Goal: Information Seeking & Learning: Understand process/instructions

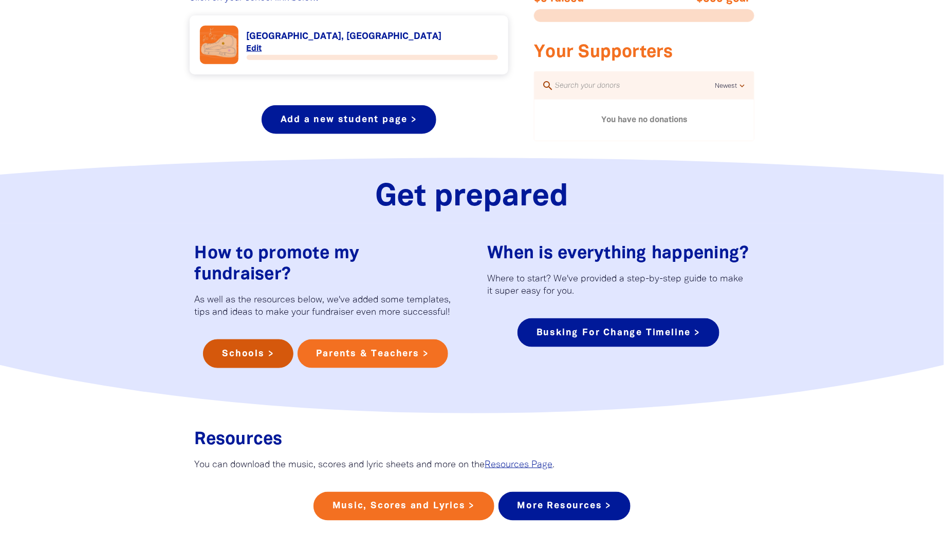
scroll to position [501, 0]
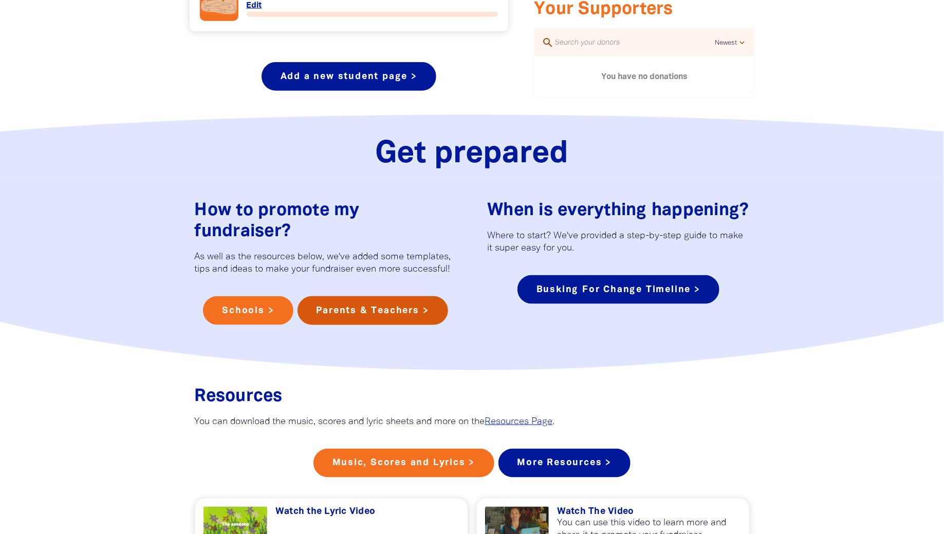
click at [370, 317] on link "Parents & Teachers >" at bounding box center [372, 310] width 150 height 29
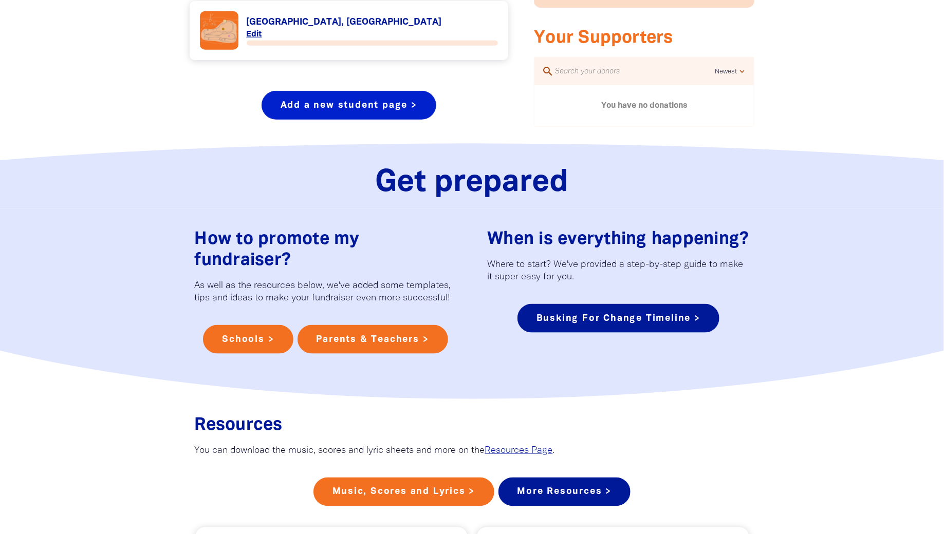
scroll to position [554, 0]
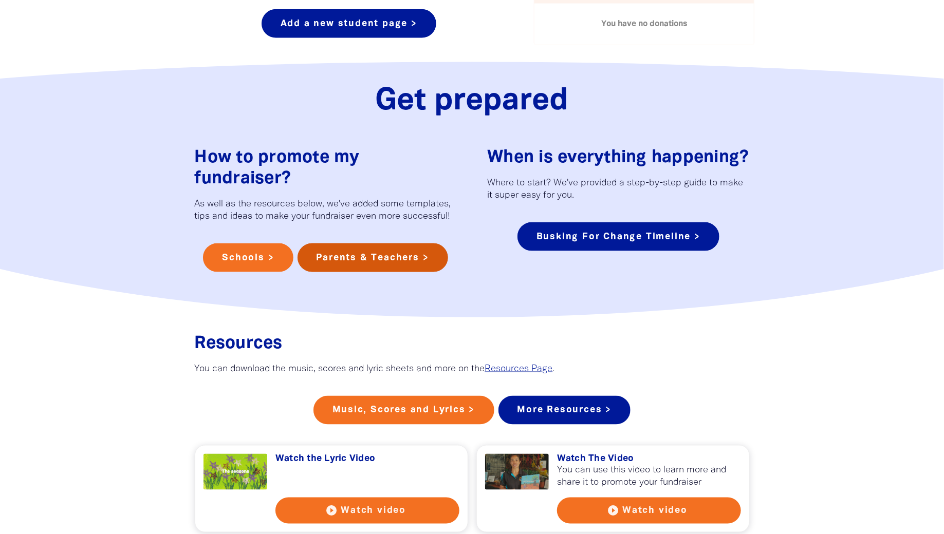
click at [350, 260] on link "Parents & Teachers >" at bounding box center [372, 257] width 150 height 29
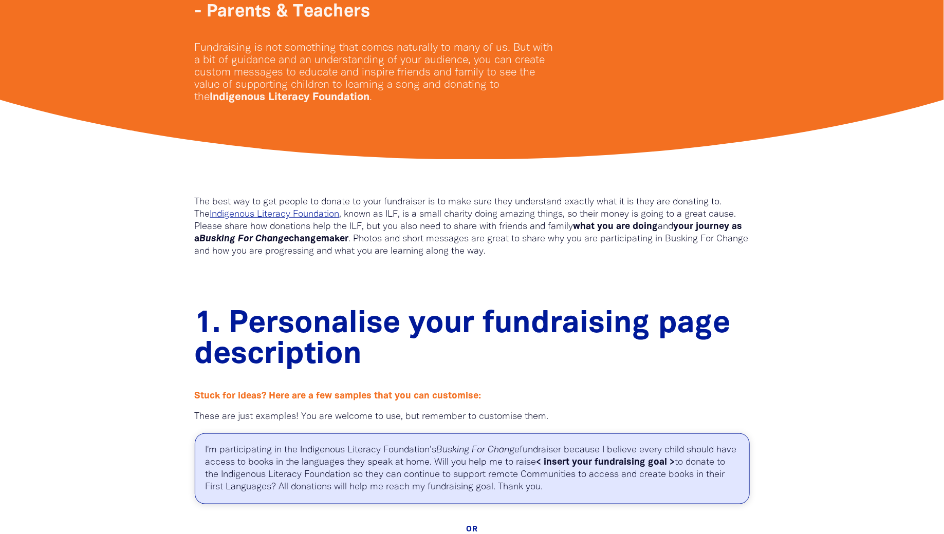
scroll to position [294, 0]
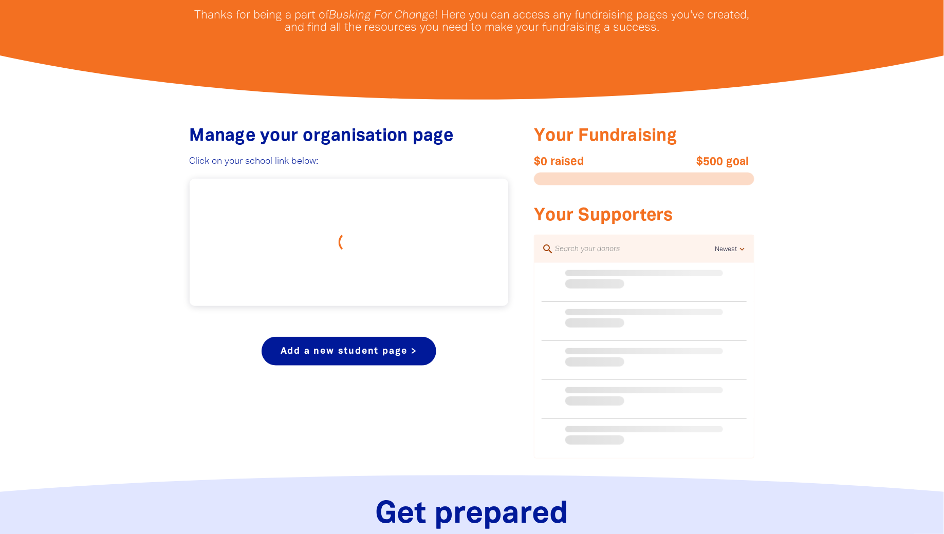
scroll to position [554, 0]
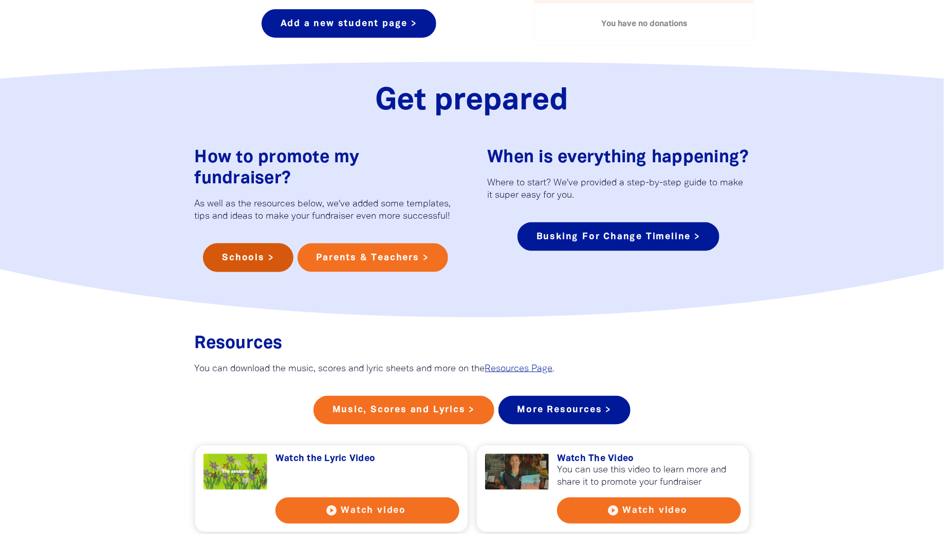
click at [256, 261] on link "Schools >" at bounding box center [248, 257] width 90 height 29
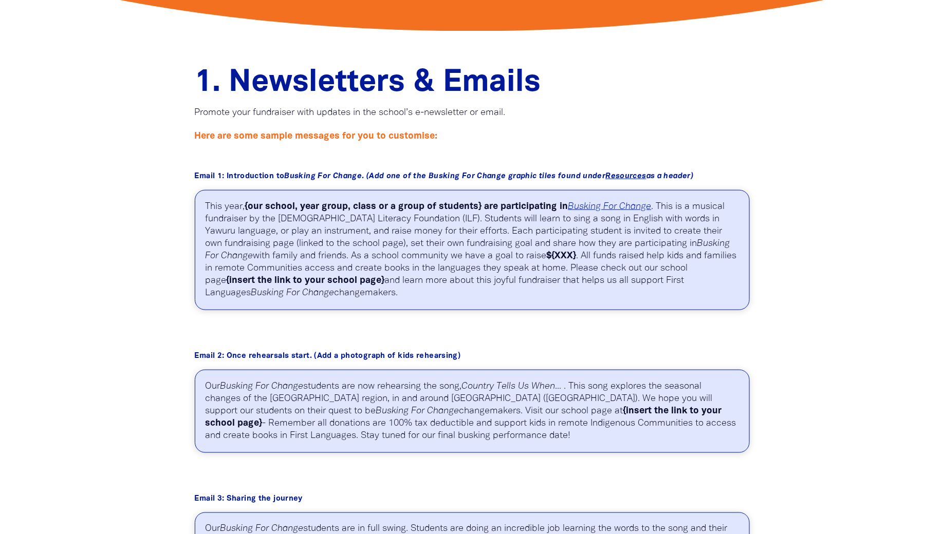
scroll to position [426, 0]
